Goal: Task Accomplishment & Management: Complete application form

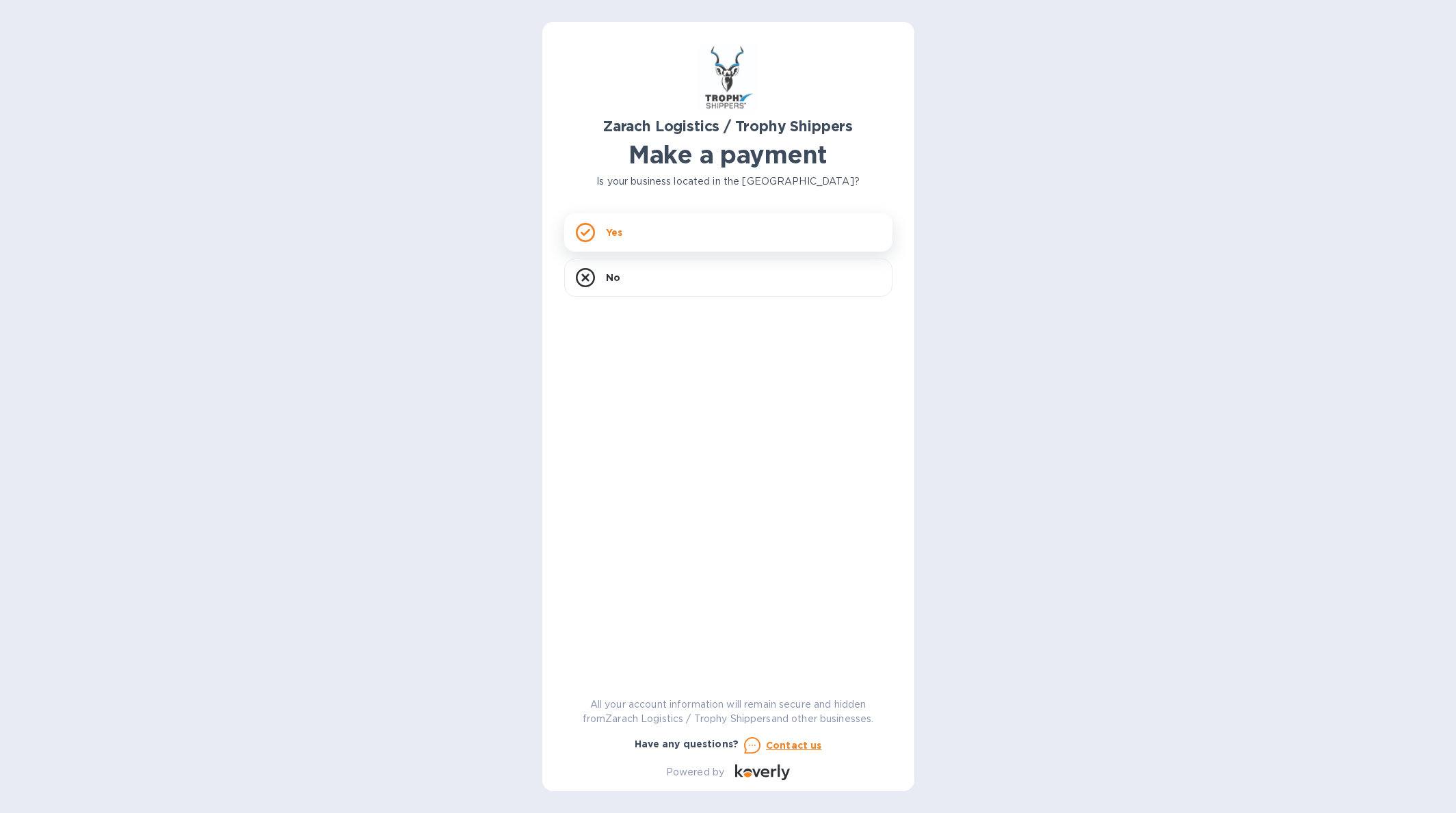
click at [583, 225] on icon at bounding box center [585, 232] width 19 height 19
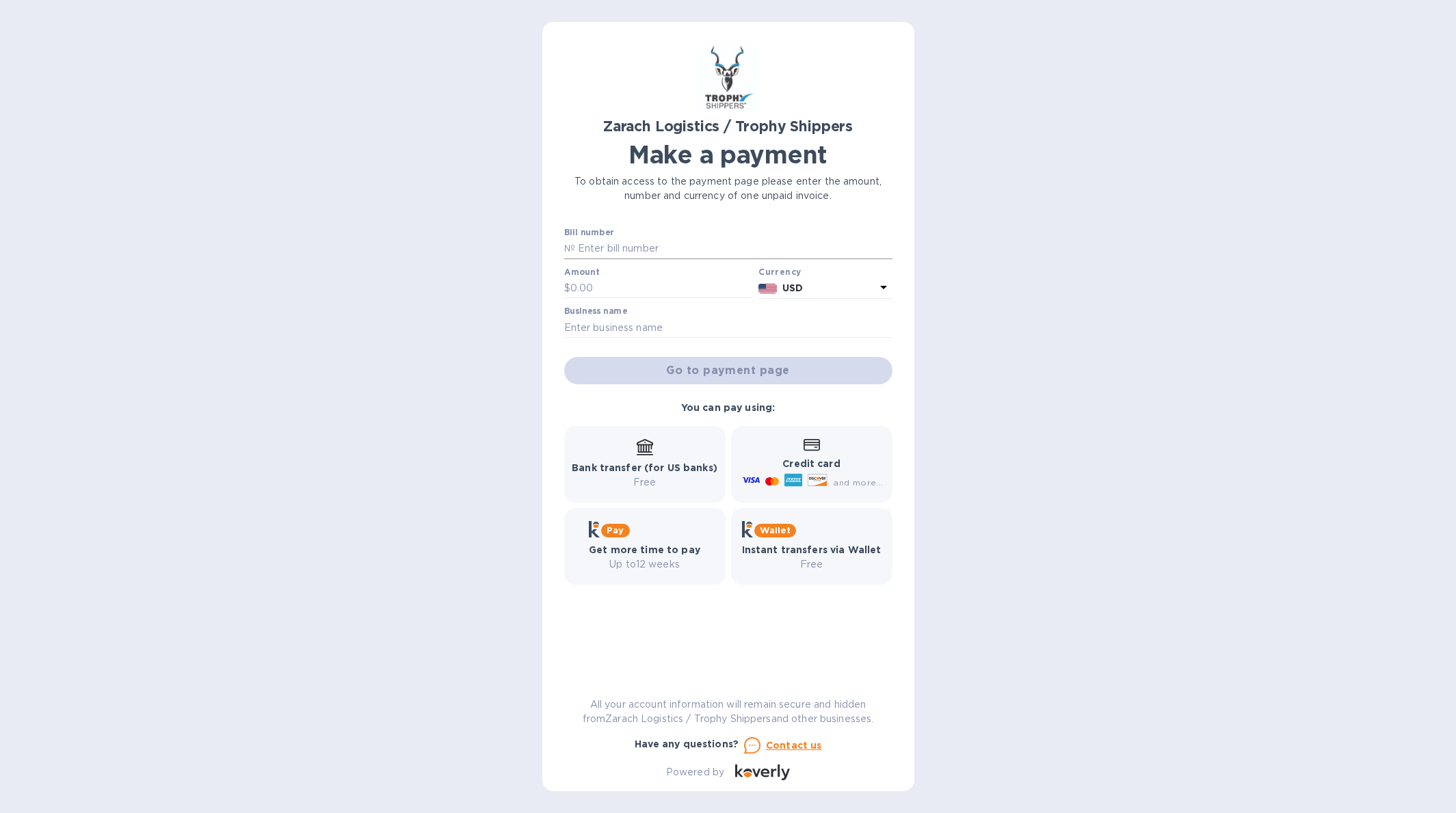
click at [580, 248] on input "text" at bounding box center [733, 248] width 318 height 21
paste input "B00174059"
type input "B00174059"
click at [599, 287] on input "text" at bounding box center [662, 288] width 184 height 21
type input "1,296.50"
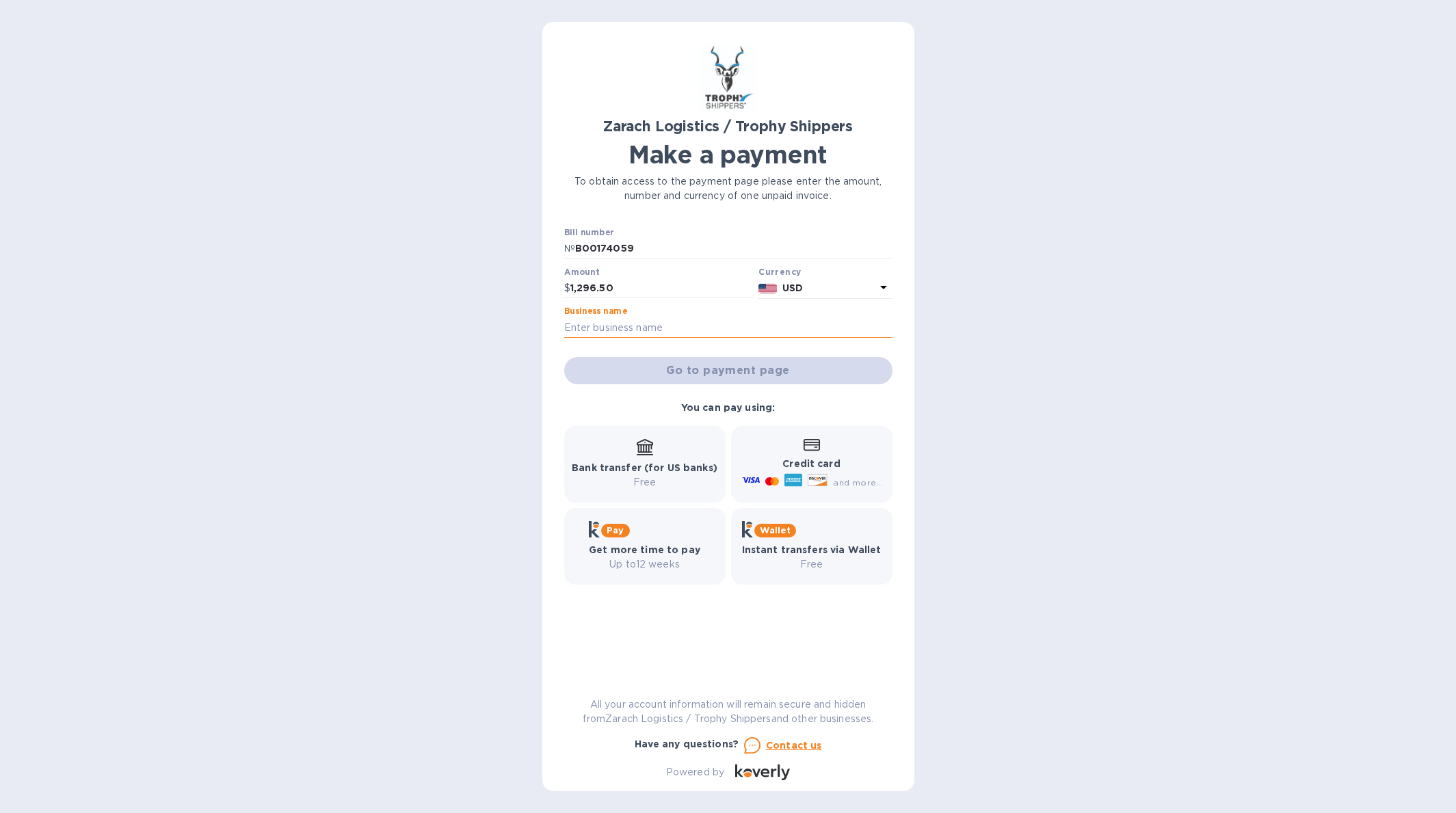
click at [619, 321] on input "text" at bounding box center [728, 328] width 328 height 21
type input "[PERSON_NAME]"
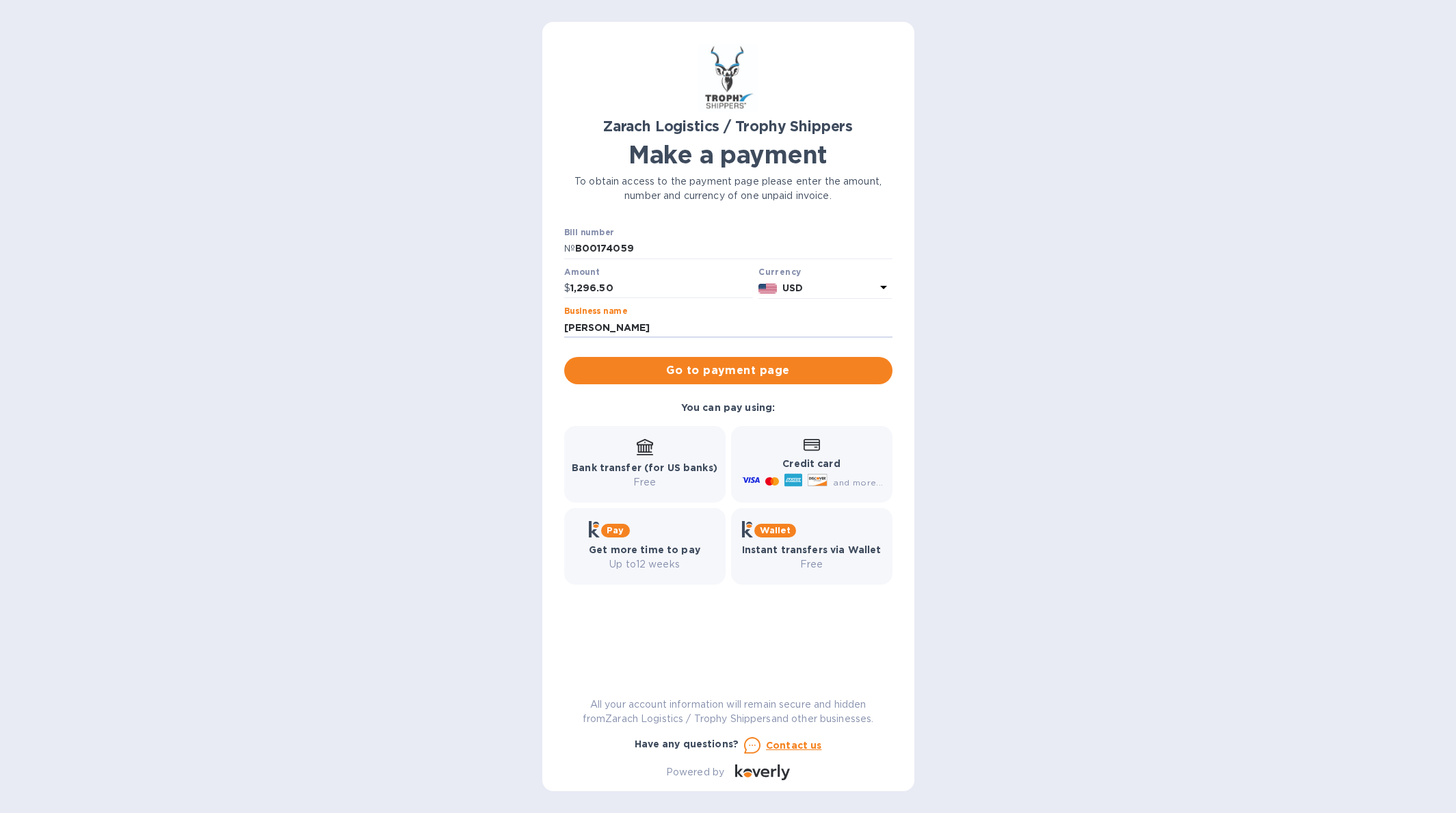
click at [643, 449] on icon at bounding box center [644, 446] width 16 height 14
click at [717, 369] on span "Go to payment page" at bounding box center [728, 371] width 306 height 16
